Goal: Transaction & Acquisition: Purchase product/service

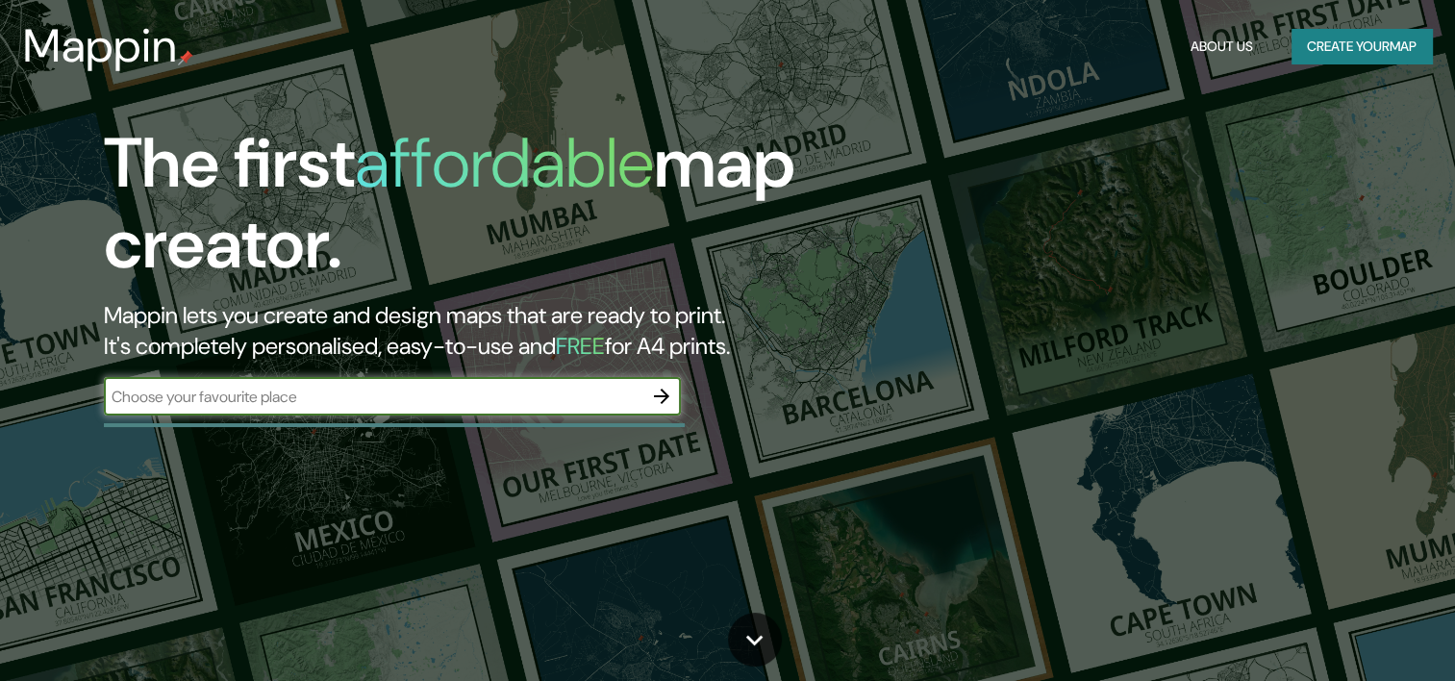
click at [440, 414] on div "​" at bounding box center [392, 396] width 577 height 38
click at [392, 404] on input "text" at bounding box center [373, 397] width 538 height 22
type input "[GEOGRAPHIC_DATA]"
click at [661, 401] on icon "button" at bounding box center [661, 395] width 15 height 15
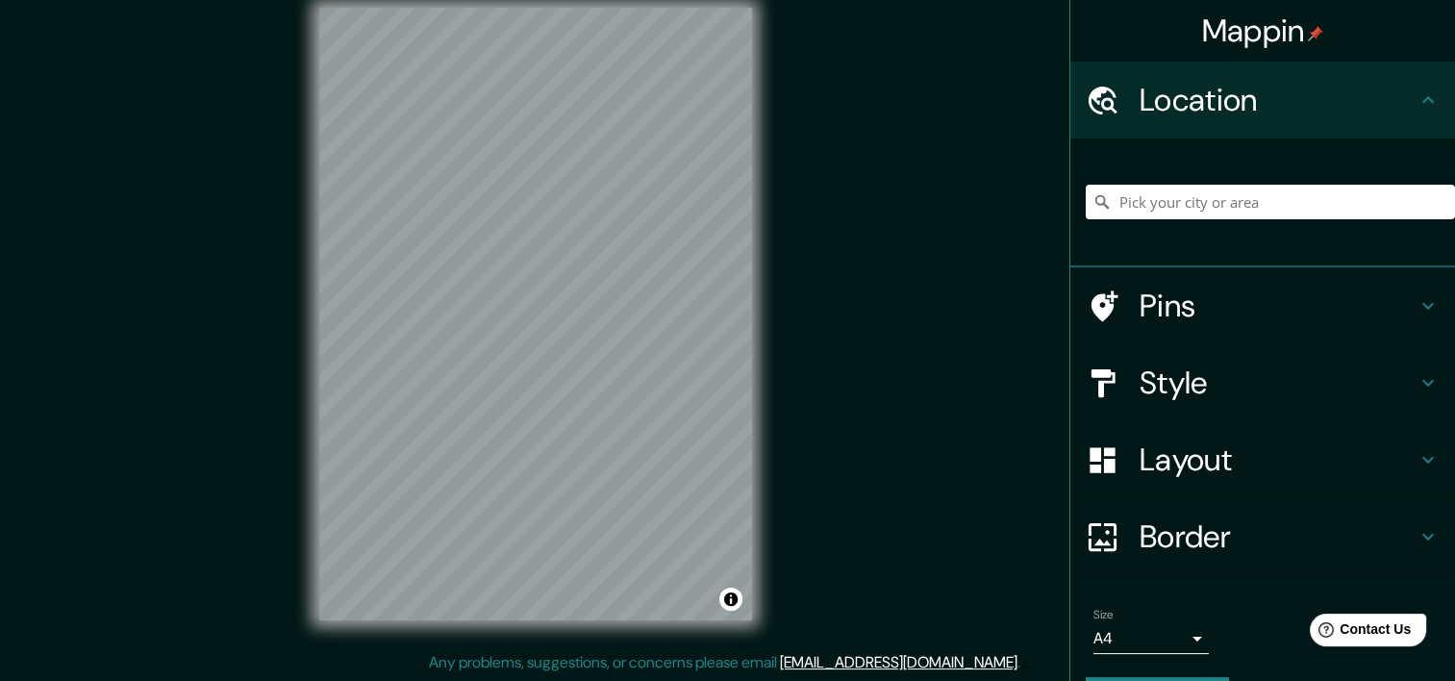
scroll to position [24, 0]
click at [1133, 212] on input "Pick your city or area" at bounding box center [1269, 202] width 369 height 35
type input "[GEOGRAPHIC_DATA], [GEOGRAPHIC_DATA], [GEOGRAPHIC_DATA]"
click at [1432, 194] on icon "Clear" at bounding box center [1439, 201] width 15 height 15
type input "[GEOGRAPHIC_DATA]"
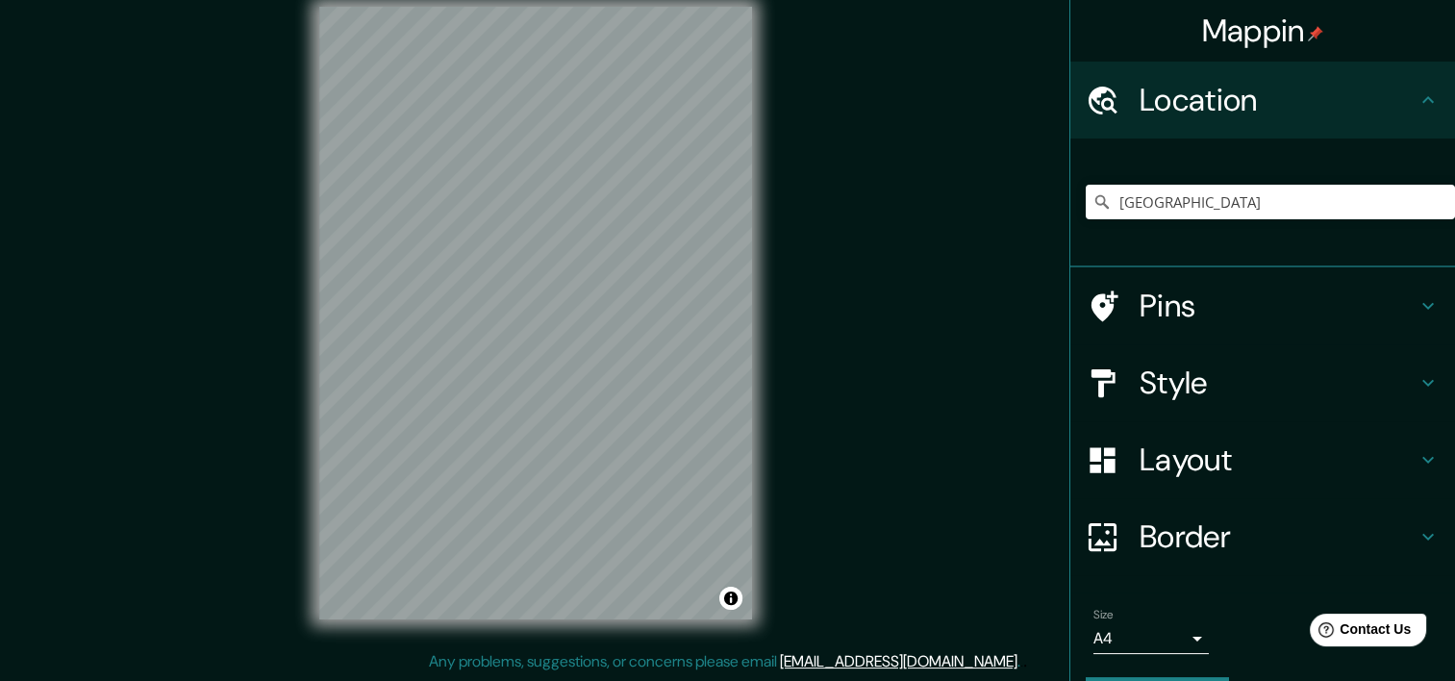
click at [301, 524] on div "© Mapbox © OpenStreetMap Improve this map" at bounding box center [535, 313] width 494 height 674
click at [803, 508] on div "Mappin Location [GEOGRAPHIC_DATA] [GEOGRAPHIC_DATA] [GEOGRAPHIC_DATA] [GEOGRAPH…" at bounding box center [727, 328] width 1455 height 705
click at [362, 0] on html "Mappin Location [GEOGRAPHIC_DATA] [GEOGRAPHIC_DATA] [GEOGRAPHIC_DATA] [GEOGRAPH…" at bounding box center [727, 316] width 1455 height 681
click at [761, 584] on div "© Mapbox © OpenStreetMap Improve this map" at bounding box center [535, 313] width 494 height 674
click at [652, 641] on div "© Mapbox © OpenStreetMap Improve this map" at bounding box center [535, 313] width 494 height 674
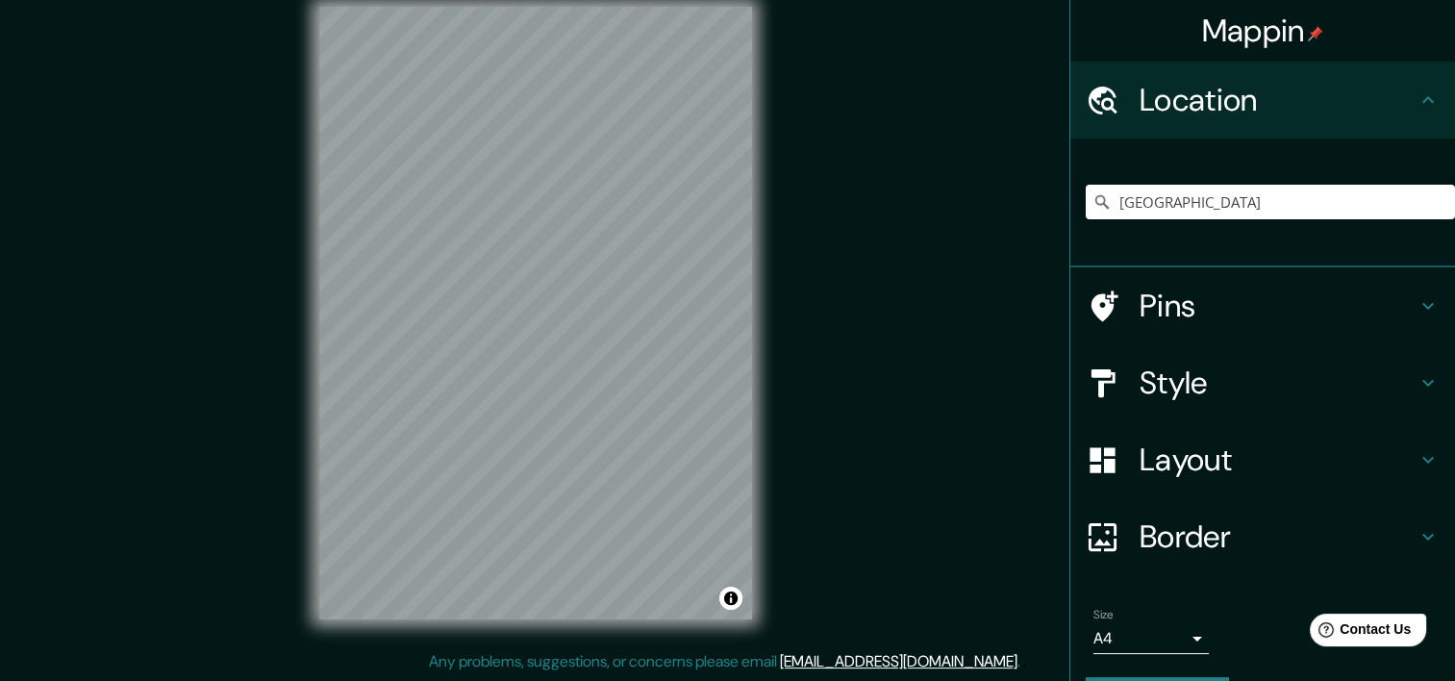
click at [790, 441] on div "Mappin Location [GEOGRAPHIC_DATA] [GEOGRAPHIC_DATA] [GEOGRAPHIC_DATA] [GEOGRAPH…" at bounding box center [727, 328] width 1455 height 705
click at [856, 445] on div "Mappin Location [GEOGRAPHIC_DATA] [GEOGRAPHIC_DATA] [GEOGRAPHIC_DATA] [GEOGRAPH…" at bounding box center [727, 328] width 1455 height 705
click at [223, 96] on div "Mappin Location [GEOGRAPHIC_DATA] [GEOGRAPHIC_DATA] [GEOGRAPHIC_DATA] [GEOGRAPH…" at bounding box center [727, 328] width 1455 height 705
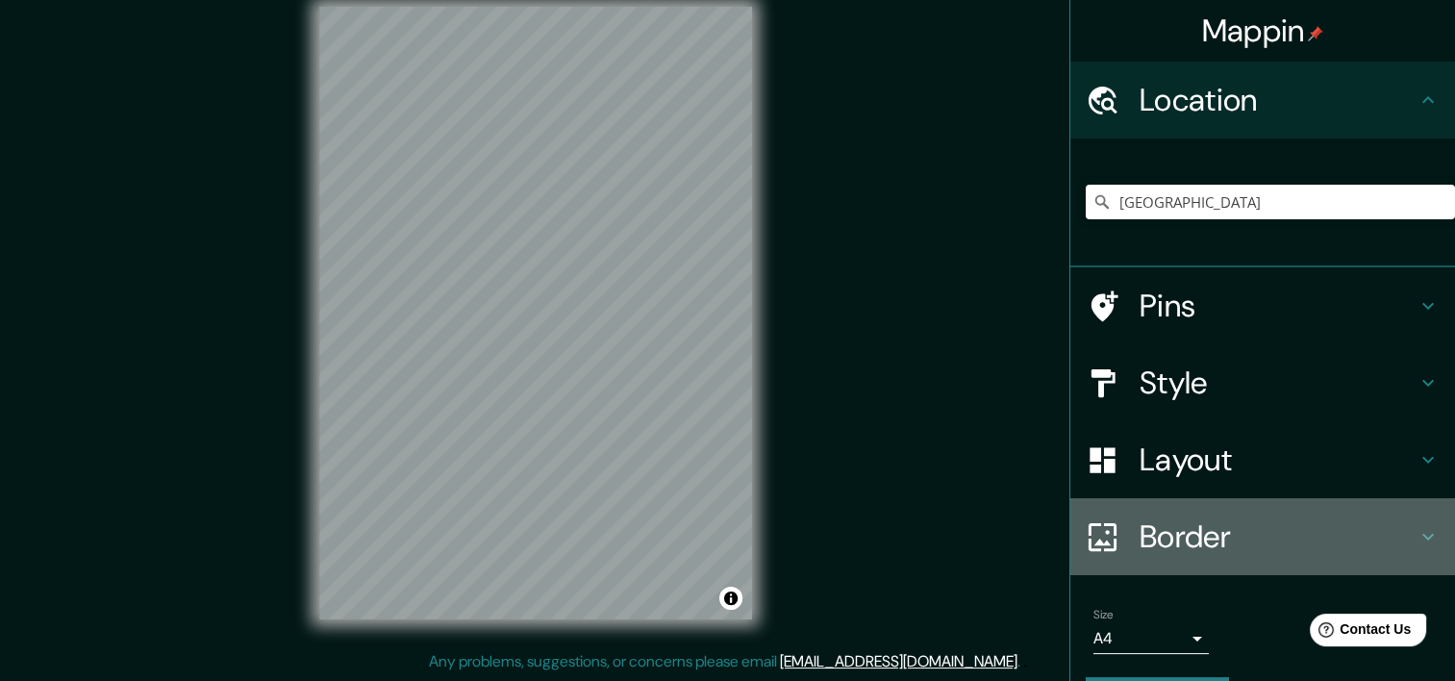
drag, startPoint x: 1194, startPoint y: 529, endPoint x: 1200, endPoint y: 484, distance: 45.6
click at [1194, 527] on h4 "Border" at bounding box center [1277, 536] width 277 height 38
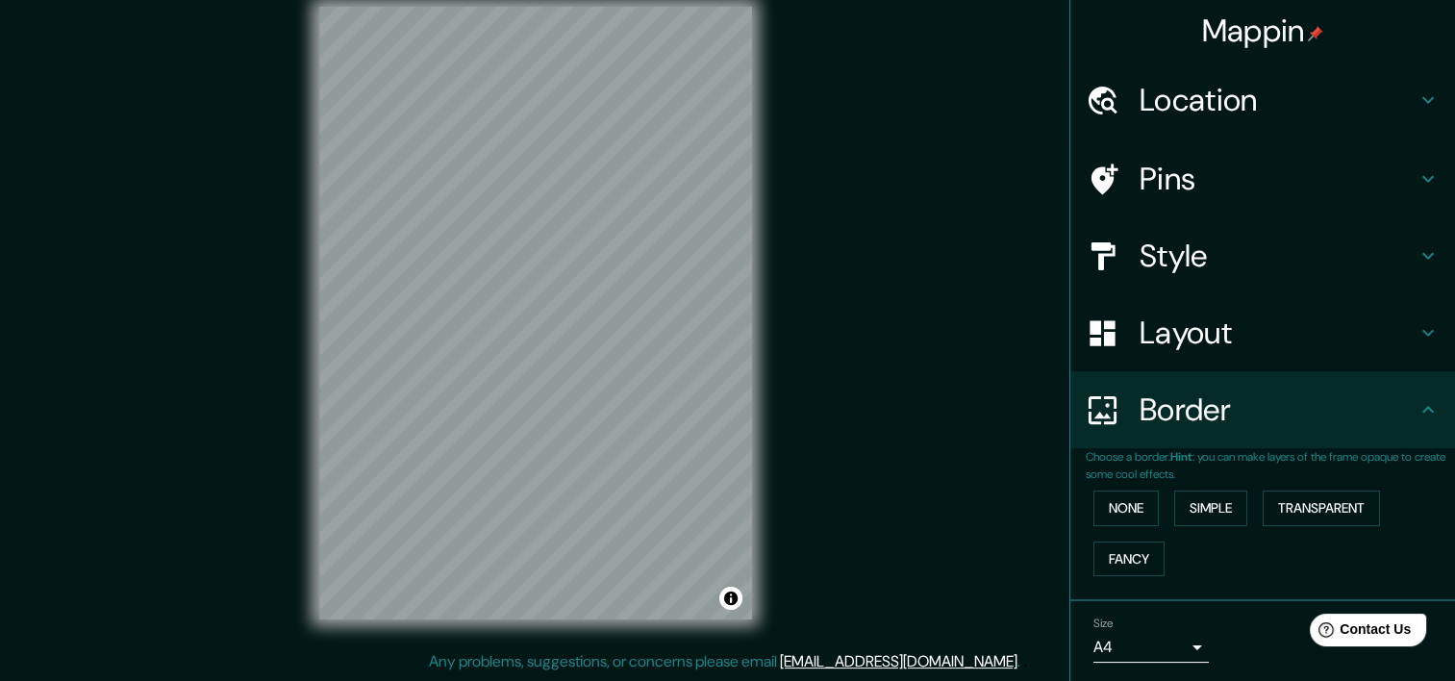
click at [1194, 241] on h4 "Style" at bounding box center [1277, 256] width 277 height 38
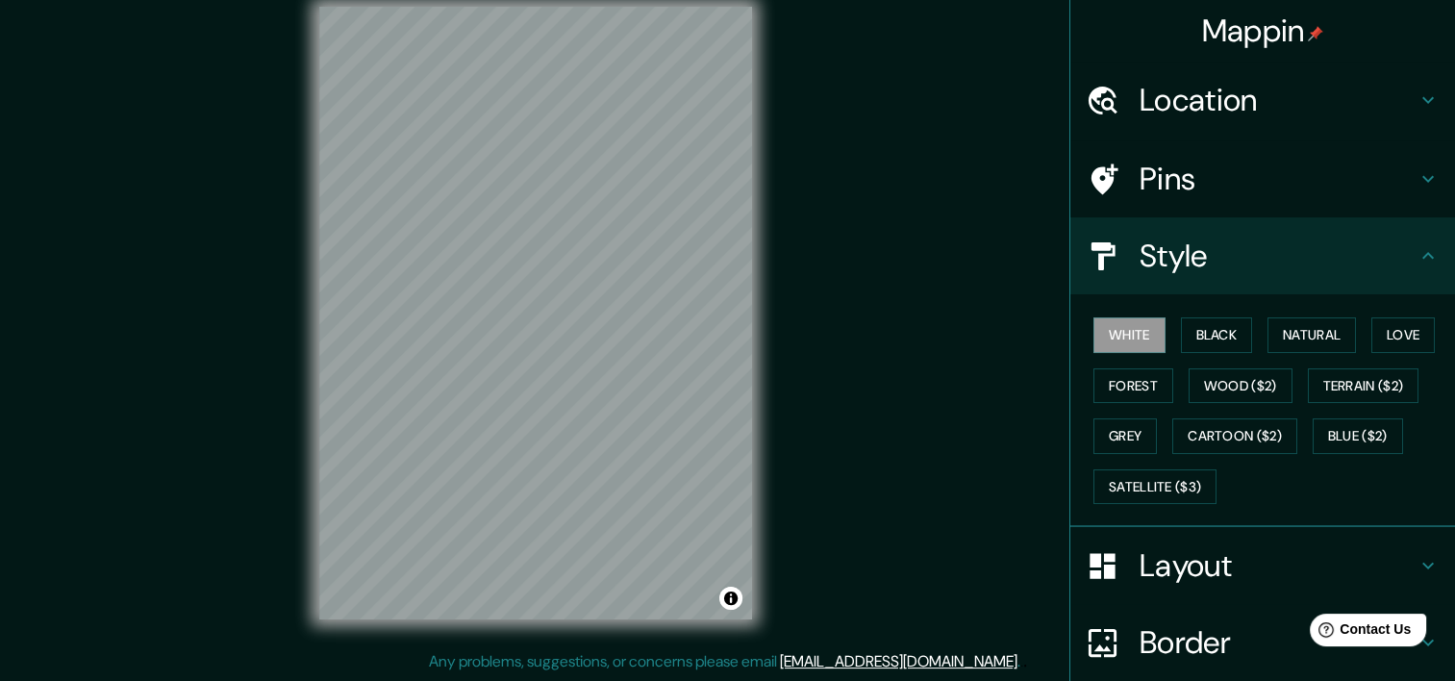
click at [1177, 160] on h4 "Pins" at bounding box center [1277, 179] width 277 height 38
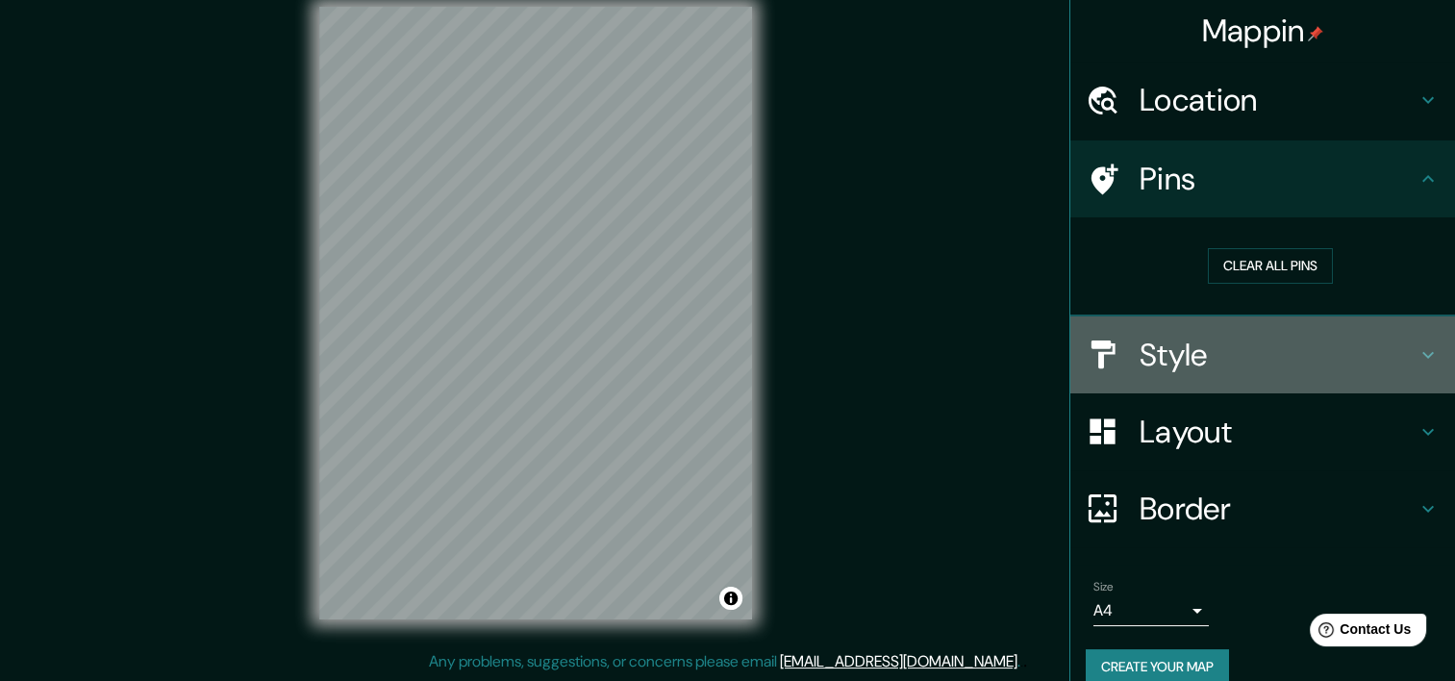
click at [1185, 364] on h4 "Style" at bounding box center [1277, 355] width 277 height 38
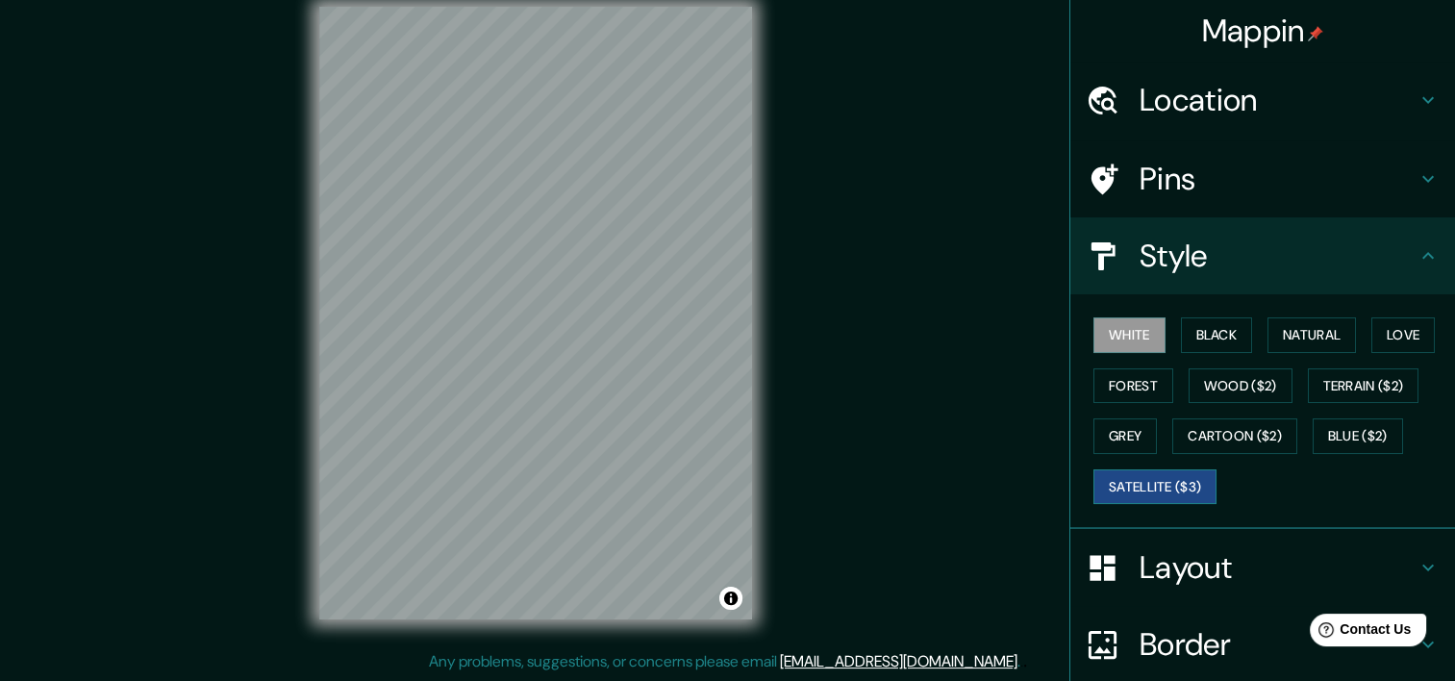
click at [1178, 488] on button "Satellite ($3)" at bounding box center [1154, 487] width 123 height 36
click at [761, 451] on div "© Mapbox © OpenStreetMap Improve this map © Maxar" at bounding box center [535, 313] width 494 height 674
click at [940, 302] on div "Mappin Location [GEOGRAPHIC_DATA] [GEOGRAPHIC_DATA] [GEOGRAPHIC_DATA] [GEOGRAPH…" at bounding box center [727, 328] width 1455 height 705
click at [772, 247] on div "© Mapbox © OpenStreetMap Improve this map © Maxar" at bounding box center [535, 313] width 494 height 674
click at [607, 631] on div "© Mapbox © OpenStreetMap Improve this map © Maxar" at bounding box center [535, 313] width 494 height 674
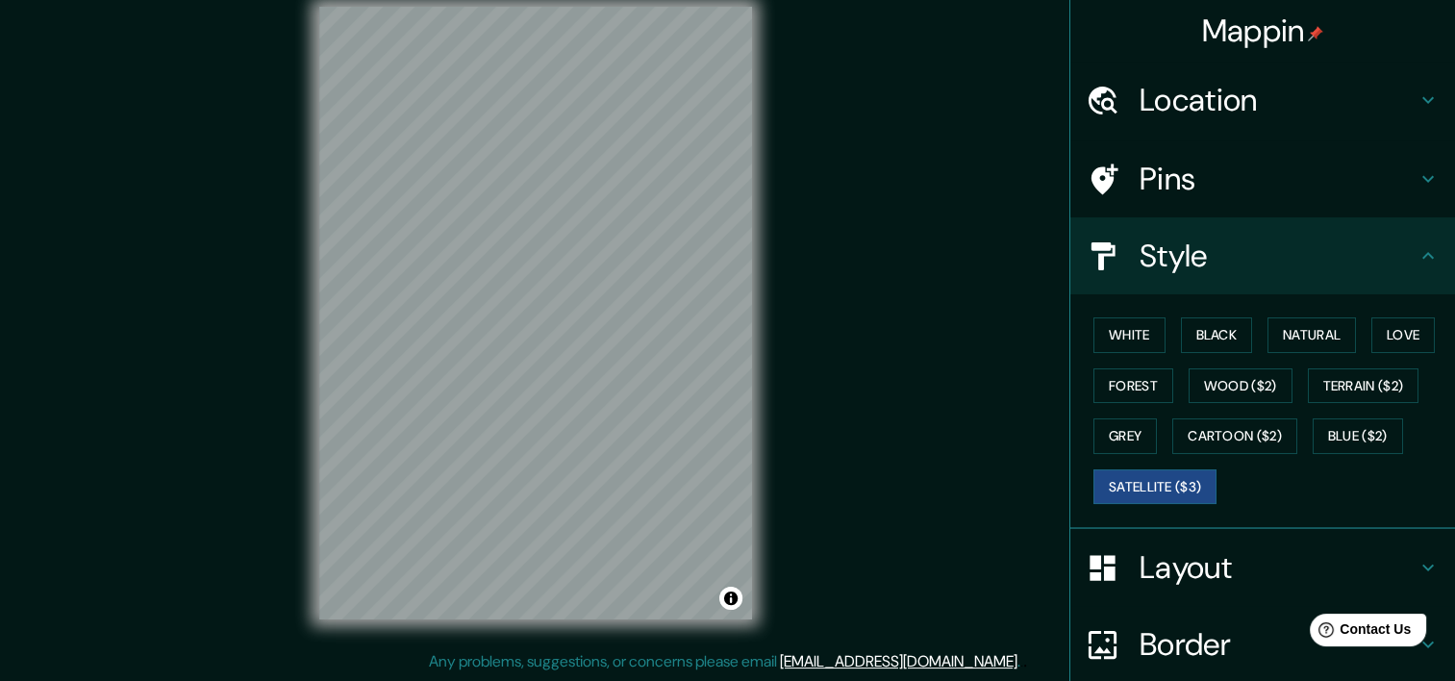
click at [858, 327] on div "Mappin Location [GEOGRAPHIC_DATA] [GEOGRAPHIC_DATA] [GEOGRAPHIC_DATA] [GEOGRAPH…" at bounding box center [727, 328] width 1455 height 705
click at [767, 416] on div "© Mapbox © OpenStreetMap Improve this map © Maxar" at bounding box center [535, 313] width 494 height 674
click at [1307, 253] on h4 "Style" at bounding box center [1277, 256] width 277 height 38
click at [1235, 420] on div "White Black Natural Love Forest Wood ($2) Terrain ($2) Grey Cartoon ($2) Blue (…" at bounding box center [1269, 411] width 369 height 202
click at [1230, 394] on button "Wood ($2)" at bounding box center [1240, 386] width 104 height 36
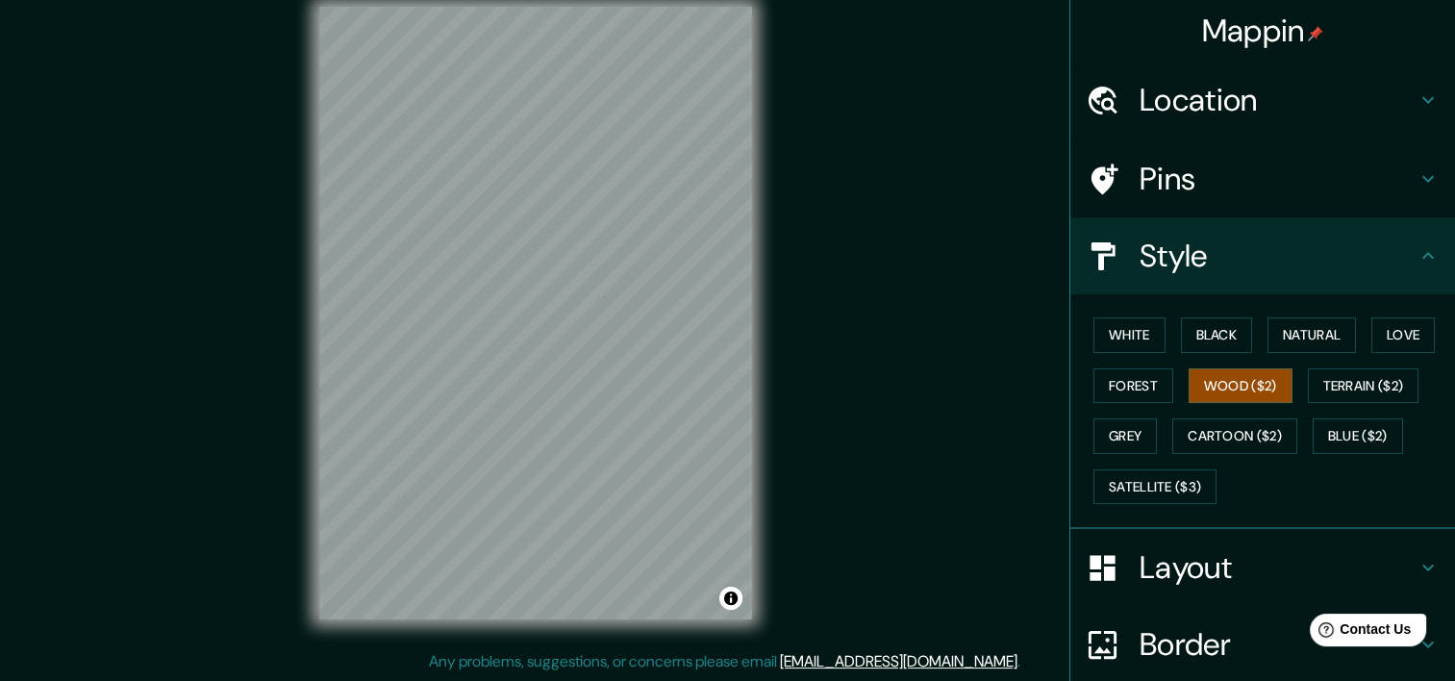
click at [763, 221] on div "© Mapbox © OpenStreetMap Improve this map" at bounding box center [535, 313] width 494 height 674
click at [787, 392] on div "Mappin Location [GEOGRAPHIC_DATA] [GEOGRAPHIC_DATA] [GEOGRAPHIC_DATA] [GEOGRAPH…" at bounding box center [727, 328] width 1455 height 705
click at [1099, 387] on button "Forest" at bounding box center [1133, 386] width 80 height 36
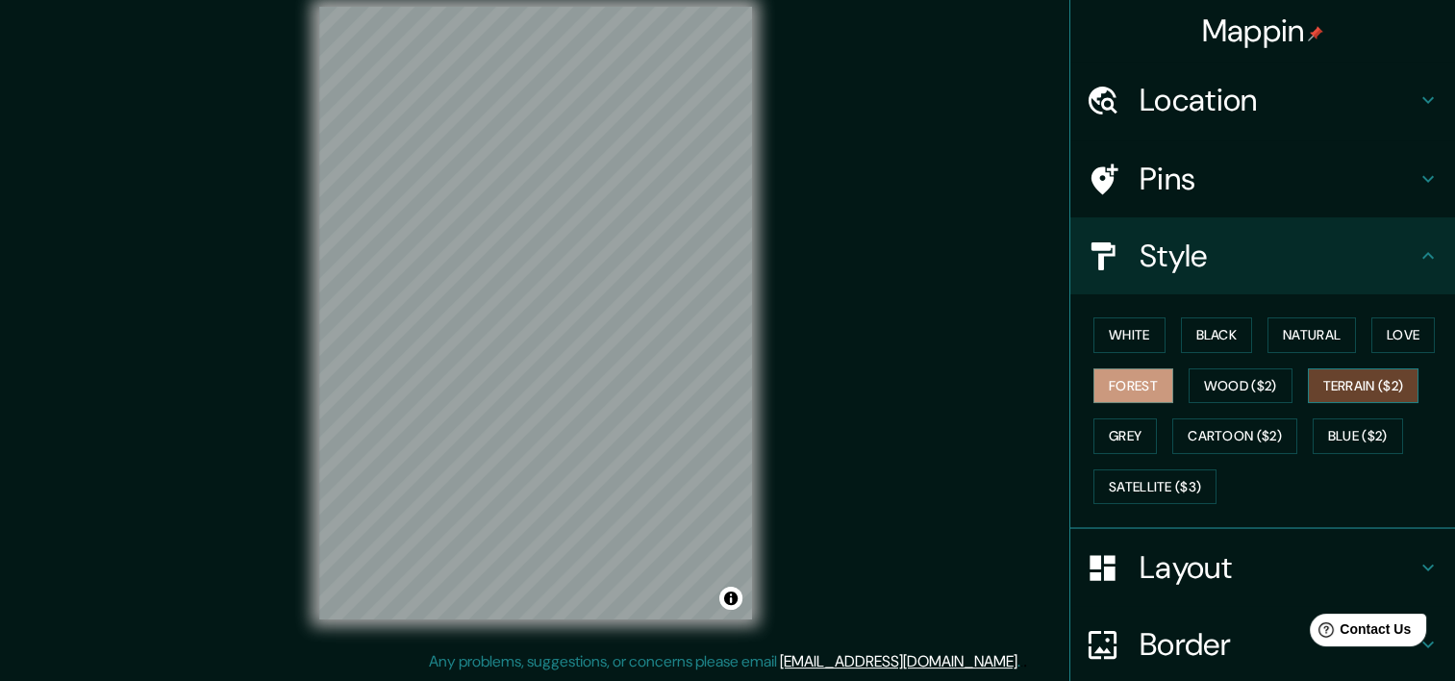
click at [1328, 378] on button "Terrain ($2)" at bounding box center [1364, 386] width 112 height 36
click at [1382, 338] on button "Love" at bounding box center [1402, 335] width 63 height 36
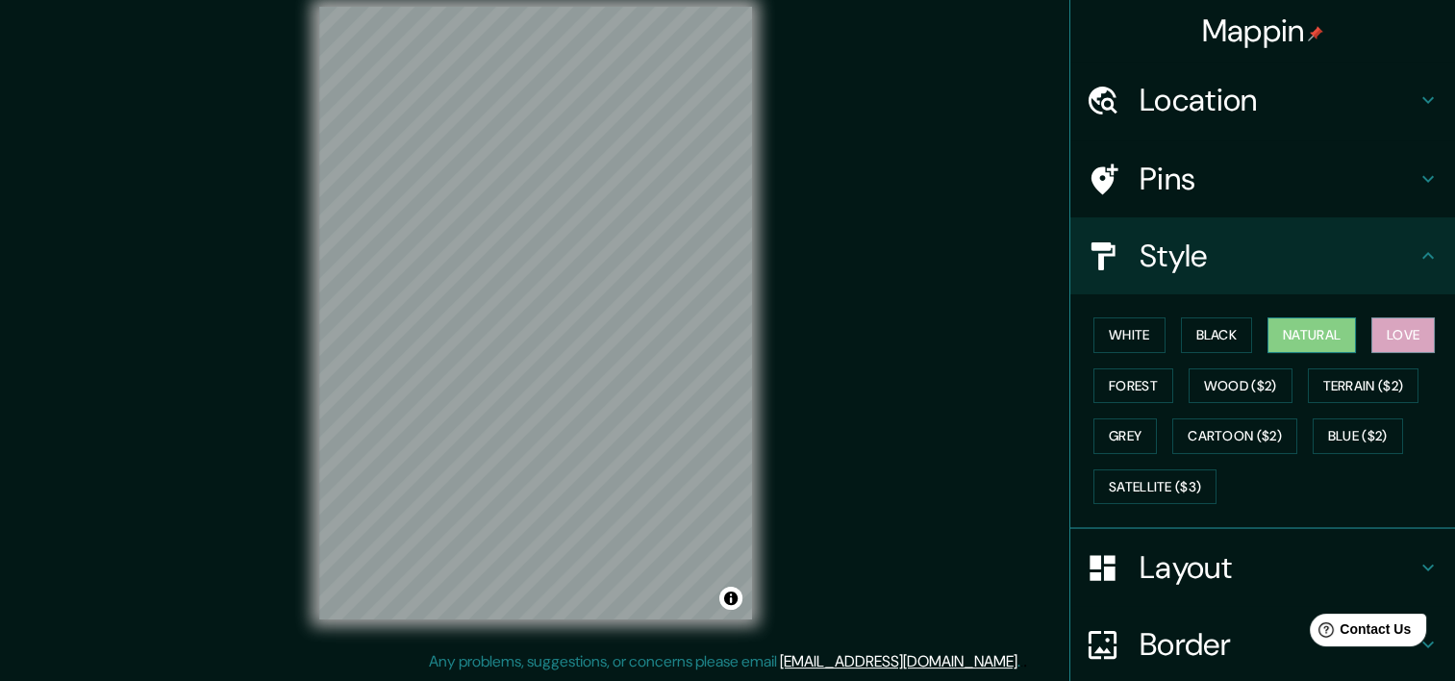
click at [1277, 337] on button "Natural" at bounding box center [1311, 335] width 88 height 36
click at [1203, 332] on button "Black" at bounding box center [1217, 335] width 72 height 36
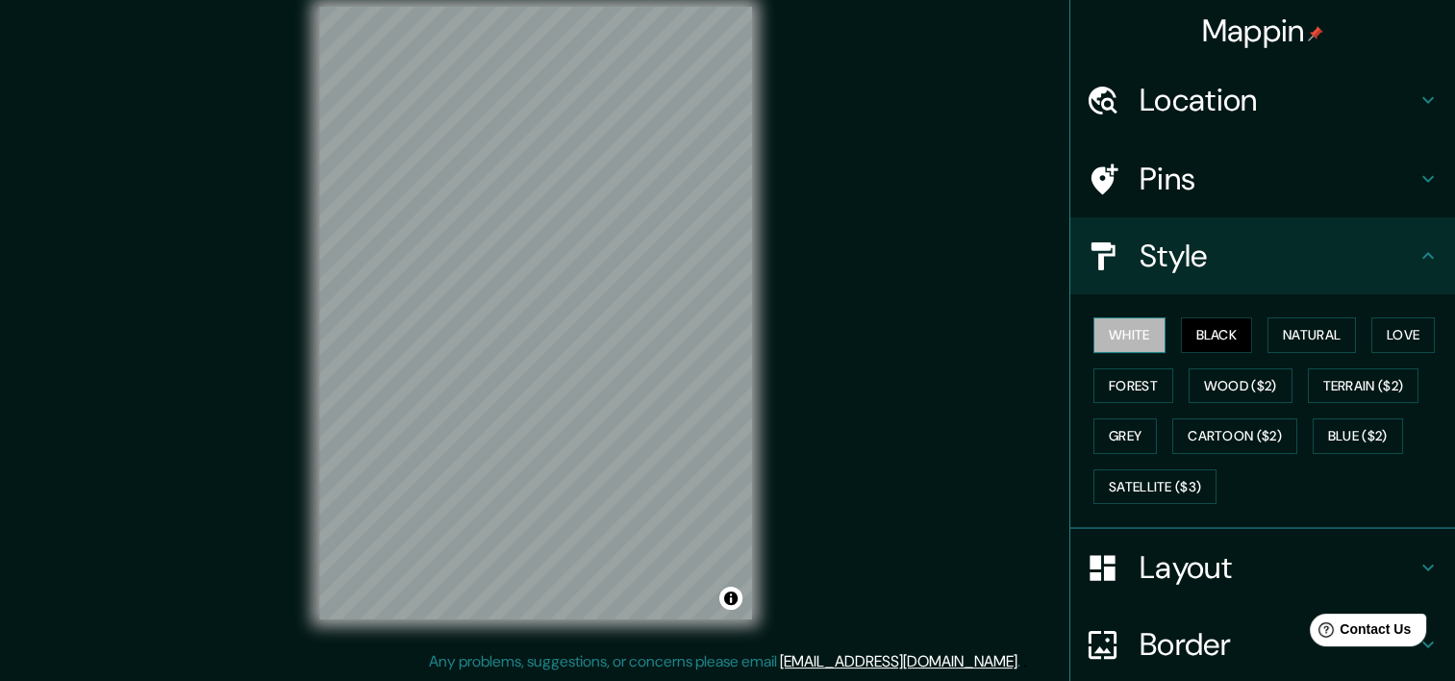
click at [1131, 331] on button "White" at bounding box center [1129, 335] width 72 height 36
click at [199, 247] on div "Mappin Location [GEOGRAPHIC_DATA] [GEOGRAPHIC_DATA] [GEOGRAPHIC_DATA] [GEOGRAPH…" at bounding box center [727, 328] width 1455 height 705
click at [765, 257] on div "© Mapbox © OpenStreetMap Improve this map" at bounding box center [535, 313] width 494 height 674
click at [273, 454] on div "Mappin Location [GEOGRAPHIC_DATA] [GEOGRAPHIC_DATA] [GEOGRAPHIC_DATA] [GEOGRAPH…" at bounding box center [727, 328] width 1455 height 705
